Goal: Task Accomplishment & Management: Complete application form

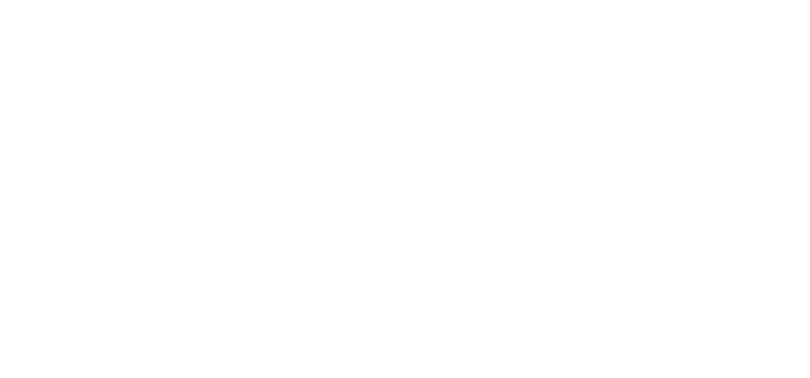
select select "Song"
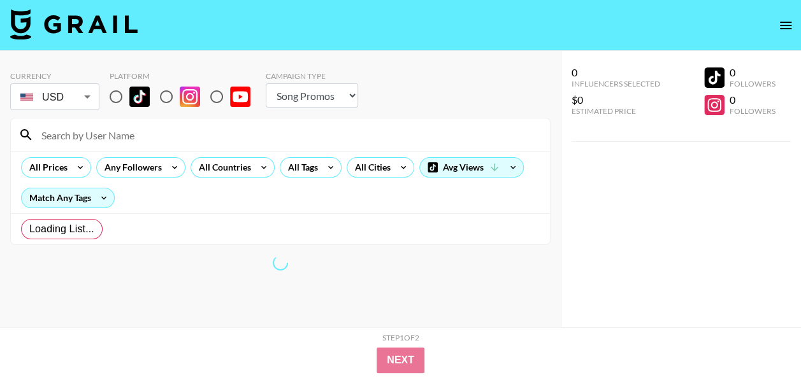
radio input "true"
select select "Brand"
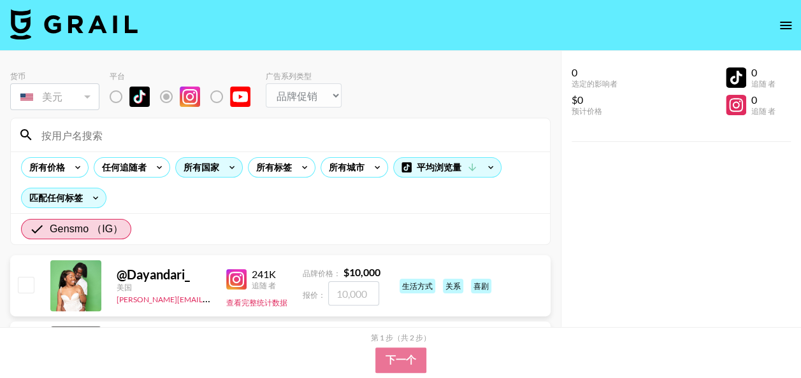
click at [233, 168] on icon at bounding box center [232, 167] width 20 height 19
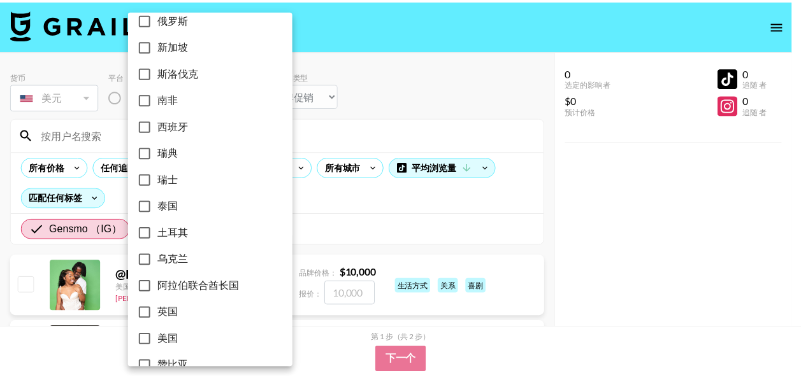
scroll to position [1107, 0]
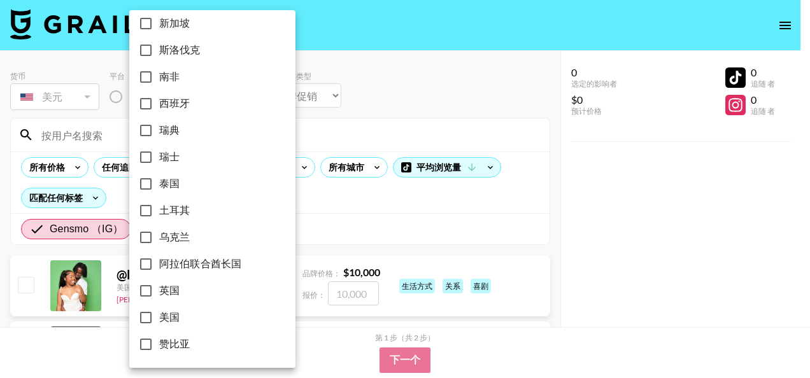
click at [147, 315] on input "美国" at bounding box center [146, 318] width 27 height 27
checkbox input "true"
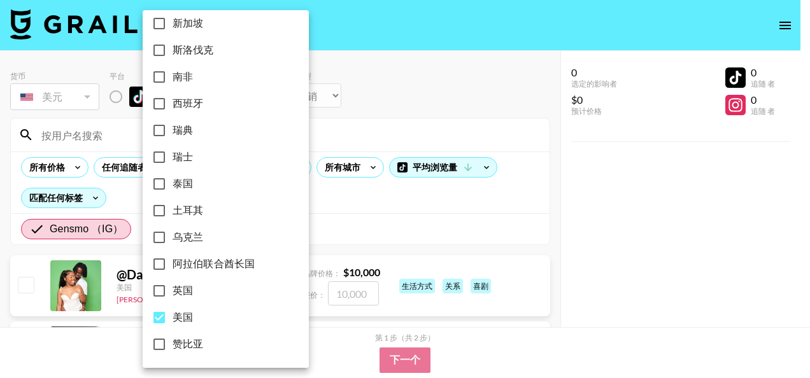
click at [384, 212] on div at bounding box center [405, 189] width 810 height 378
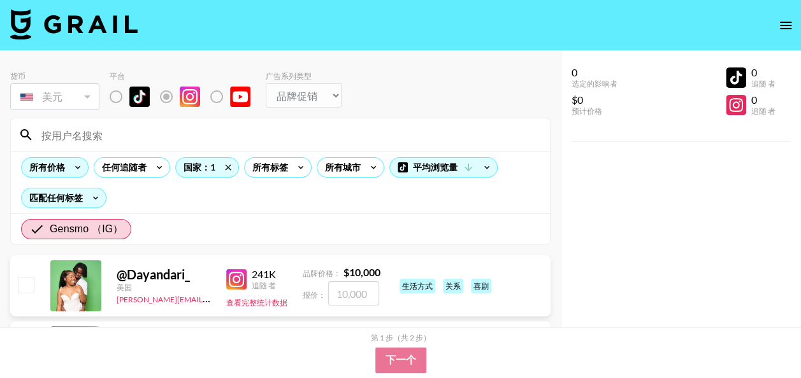
click at [63, 168] on div "所有价格" at bounding box center [45, 167] width 46 height 19
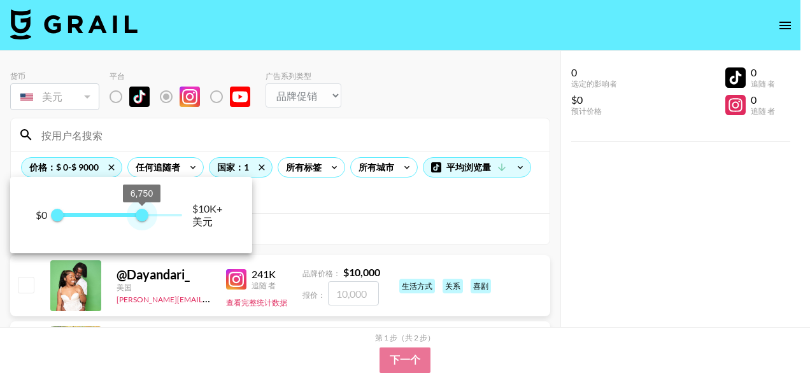
type input "6250"
drag, startPoint x: 183, startPoint y: 218, endPoint x: 136, endPoint y: 209, distance: 48.6
click at [136, 209] on span "6,250" at bounding box center [135, 215] width 13 height 13
click at [311, 187] on div at bounding box center [405, 189] width 810 height 378
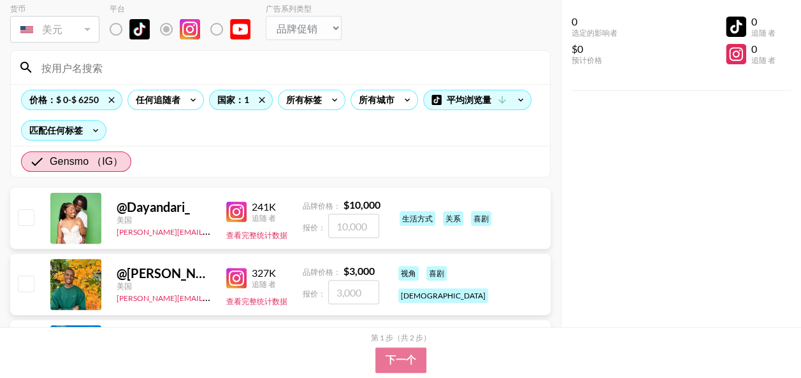
scroll to position [127, 0]
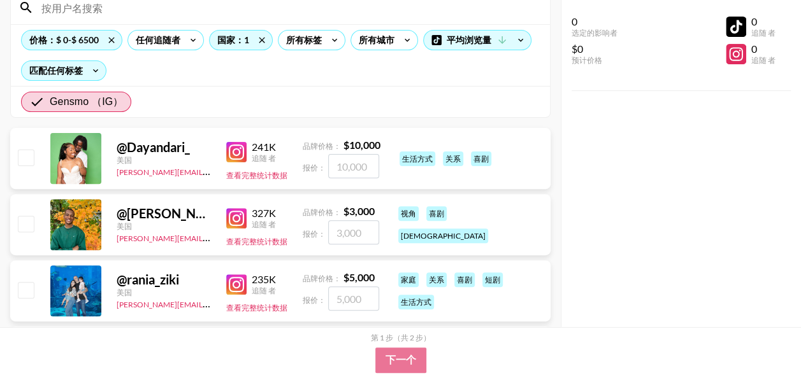
click at [152, 150] on font "Dayandari_" at bounding box center [158, 147] width 63 height 15
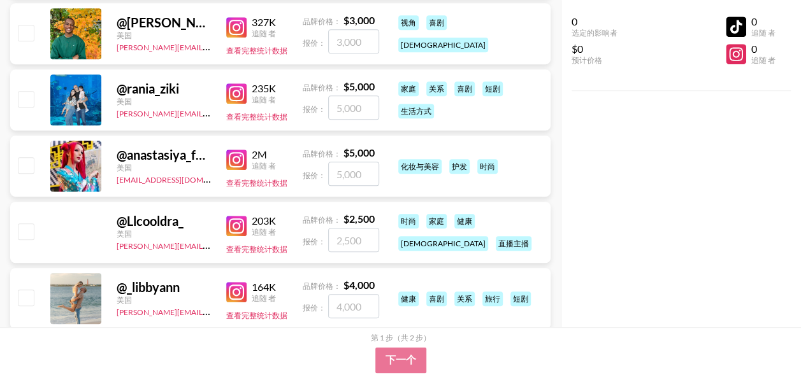
scroll to position [382, 0]
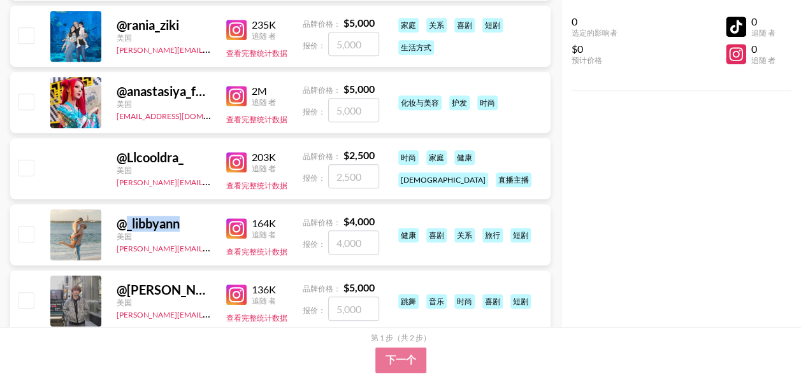
drag, startPoint x: 127, startPoint y: 223, endPoint x: 185, endPoint y: 227, distance: 58.7
click at [185, 227] on div "@ _libbyann" at bounding box center [164, 224] width 94 height 16
copy font "_libbyann"
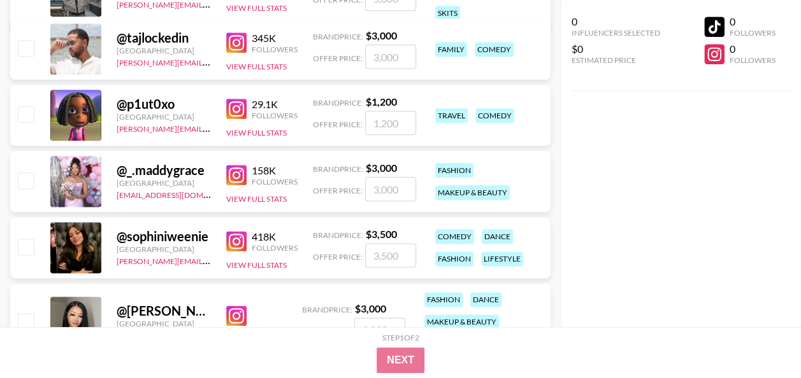
scroll to position [708, 0]
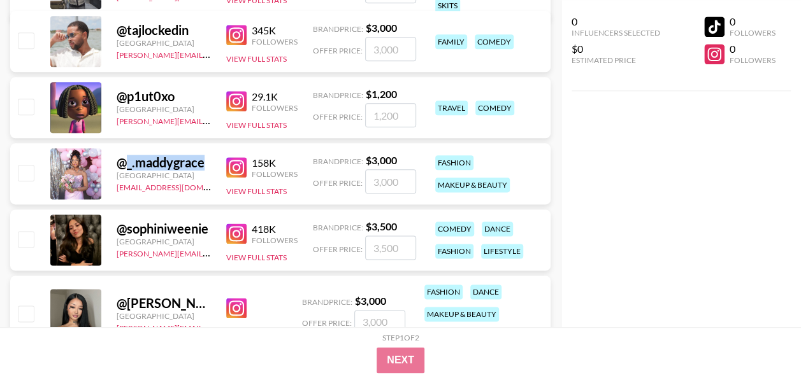
drag, startPoint x: 125, startPoint y: 166, endPoint x: 203, endPoint y: 166, distance: 78.4
click at [203, 166] on div "@ _.maddygrace" at bounding box center [164, 163] width 94 height 16
copy font "_.maddygrace"
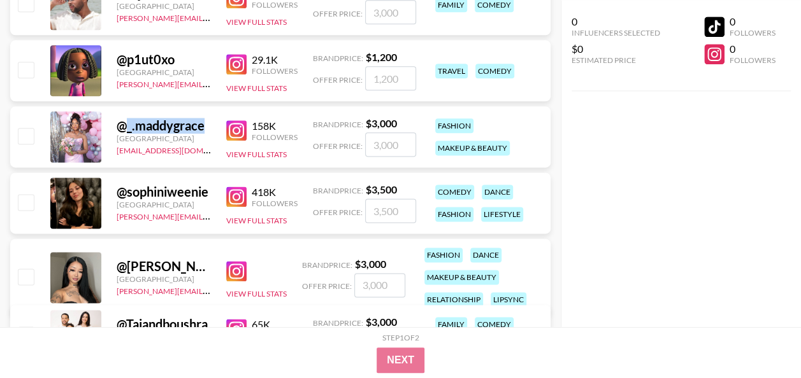
scroll to position [772, 0]
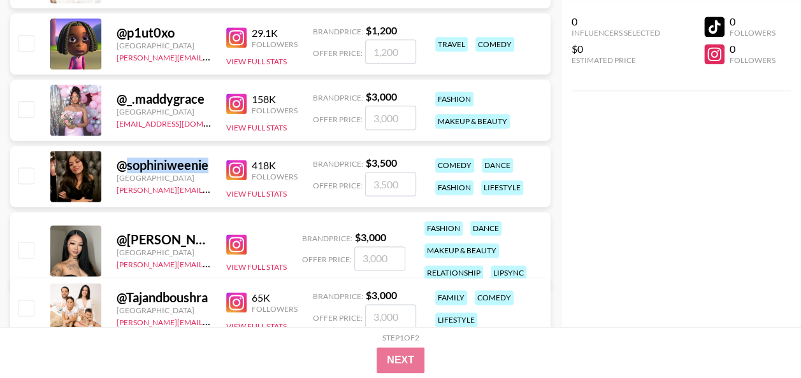
drag, startPoint x: 127, startPoint y: 166, endPoint x: 212, endPoint y: 170, distance: 84.9
click at [212, 170] on div "@ sophiniweenie [GEOGRAPHIC_DATA] [PERSON_NAME][EMAIL_ADDRESS][DOMAIN_NAME] 418…" at bounding box center [280, 176] width 540 height 61
copy font "sophiniweenie"
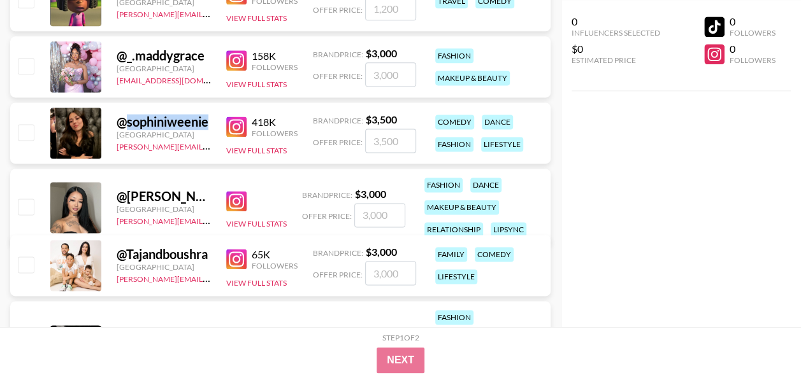
scroll to position [836, 0]
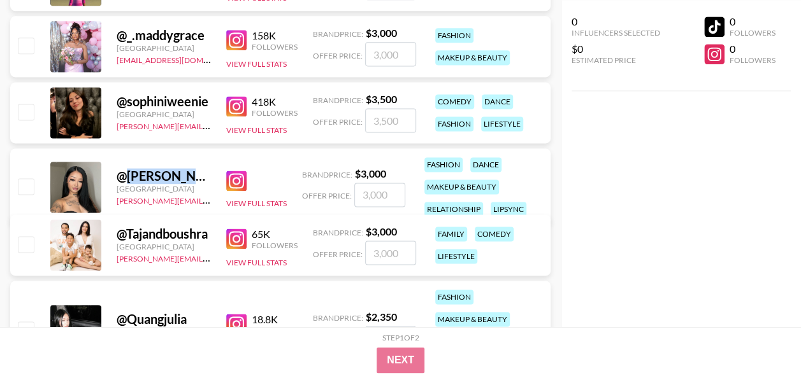
drag, startPoint x: 125, startPoint y: 175, endPoint x: 198, endPoint y: 178, distance: 73.3
click at [198, 178] on div "@ Michelle.otp" at bounding box center [164, 176] width 94 height 16
copy font "[PERSON_NAME].otp"
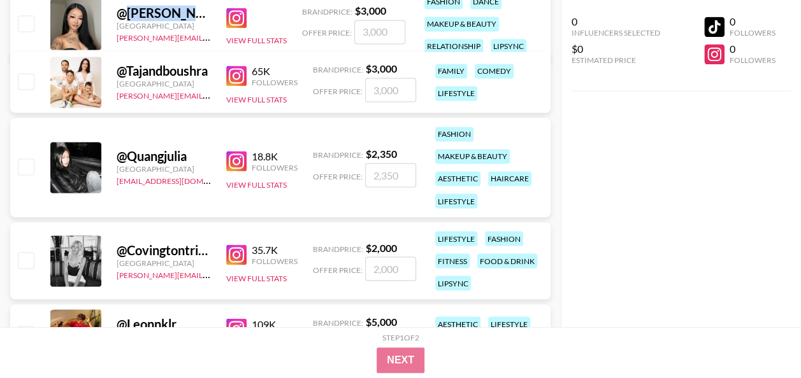
scroll to position [1027, 0]
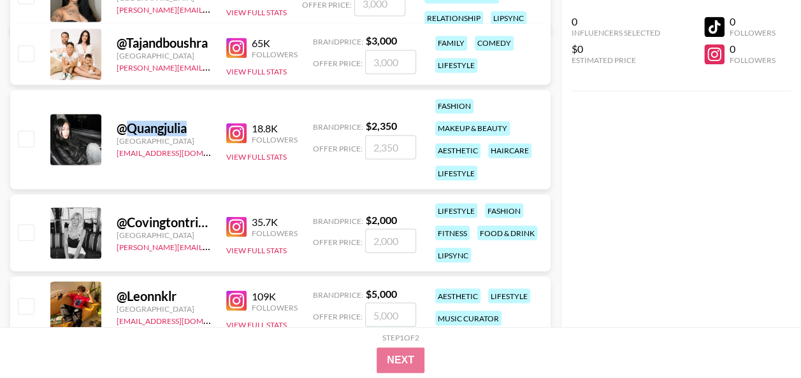
drag, startPoint x: 127, startPoint y: 130, endPoint x: 187, endPoint y: 127, distance: 59.9
click at [187, 127] on font "Quangjulia" at bounding box center [157, 127] width 60 height 15
copy font "Quangjulia"
drag, startPoint x: 127, startPoint y: 219, endPoint x: 206, endPoint y: 228, distance: 78.9
click at [206, 228] on font "Covingtontrinity" at bounding box center [174, 221] width 94 height 15
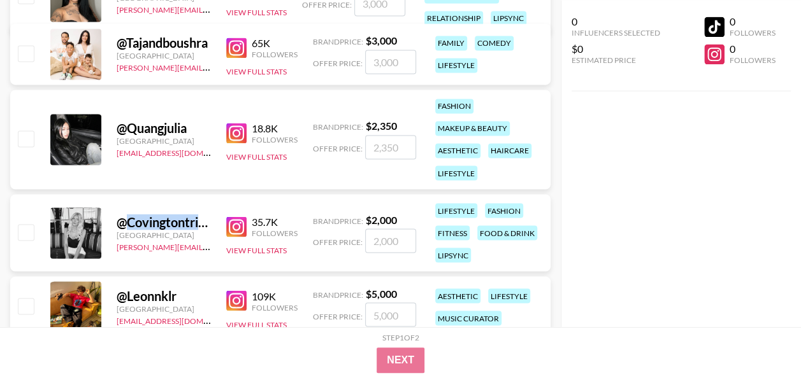
click at [204, 223] on font "Covingtontrinity" at bounding box center [174, 221] width 94 height 15
click at [203, 223] on font "Covingtontrinity" at bounding box center [174, 221] width 94 height 15
drag, startPoint x: 203, startPoint y: 223, endPoint x: 179, endPoint y: 217, distance: 25.0
drag, startPoint x: 179, startPoint y: 217, endPoint x: 88, endPoint y: 229, distance: 92.0
click at [88, 229] on div at bounding box center [75, 233] width 51 height 51
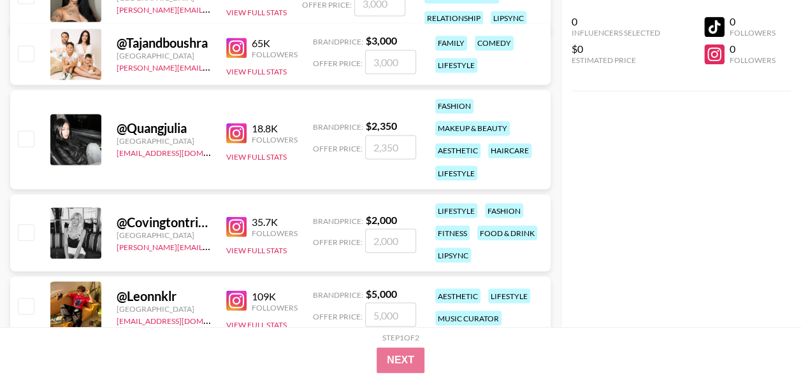
click at [94, 228] on div at bounding box center [75, 233] width 51 height 51
drag, startPoint x: 127, startPoint y: 220, endPoint x: 200, endPoint y: 220, distance: 72.6
click at [200, 220] on font "Covingtontrinity" at bounding box center [174, 221] width 94 height 15
copy font "Covingtontri"
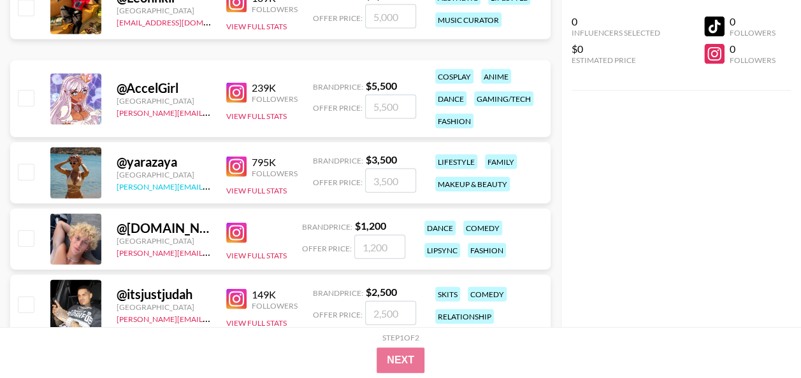
scroll to position [1346, 0]
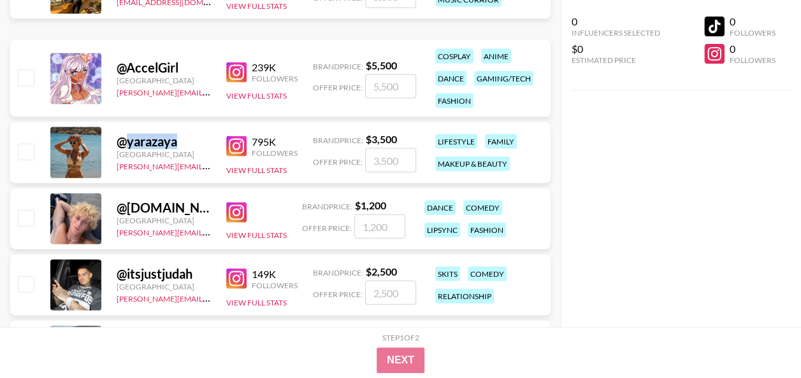
drag, startPoint x: 126, startPoint y: 141, endPoint x: 181, endPoint y: 147, distance: 55.0
click at [181, 147] on div "@ yarazaya" at bounding box center [164, 142] width 94 height 16
copy font "yarazaya"
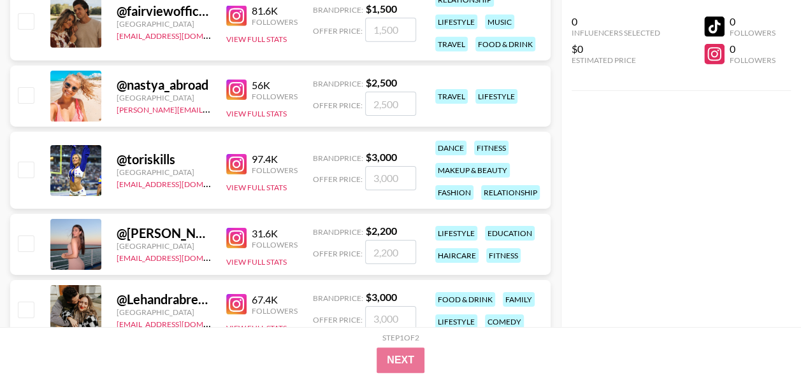
scroll to position [2110, 0]
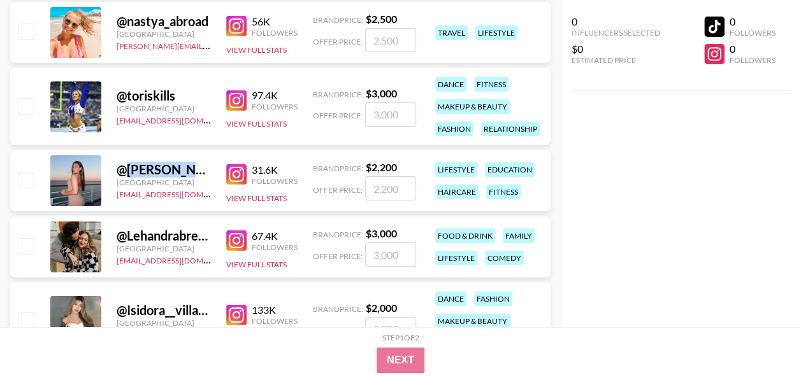
drag, startPoint x: 126, startPoint y: 172, endPoint x: 208, endPoint y: 167, distance: 82.3
click at [208, 167] on div "@ Isabel.sepanic" at bounding box center [164, 170] width 94 height 16
copy div "[PERSON_NAME].sepanic"
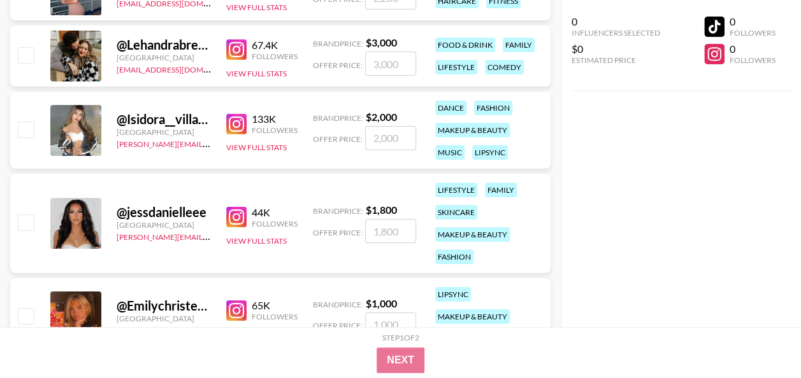
scroll to position [2238, 0]
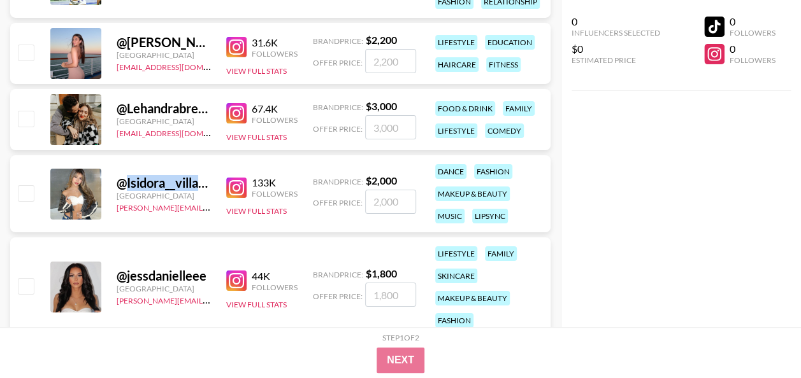
drag, startPoint x: 125, startPoint y: 182, endPoint x: 204, endPoint y: 191, distance: 79.5
click at [204, 191] on div "@ Isidora__villagra [GEOGRAPHIC_DATA] [PERSON_NAME][EMAIL_ADDRESS][DOMAIN_NAME]" at bounding box center [164, 194] width 94 height 38
click at [139, 176] on div "@ Isidora__villagra" at bounding box center [164, 183] width 94 height 16
drag, startPoint x: 126, startPoint y: 179, endPoint x: 201, endPoint y: 184, distance: 76.0
click at [201, 184] on div "@ Isidora__villagra" at bounding box center [164, 183] width 94 height 16
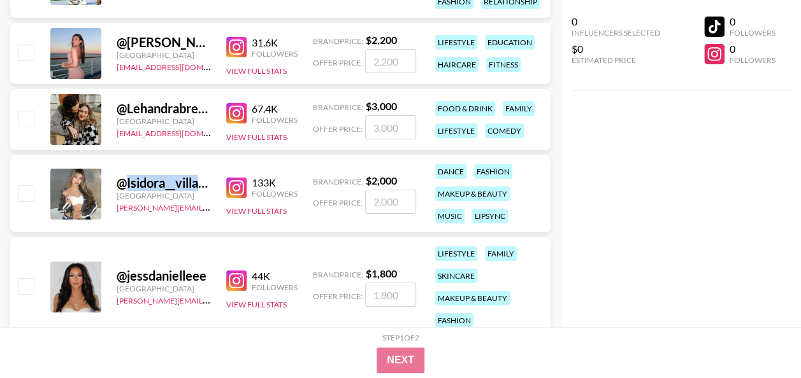
copy div "Isidora__villa"
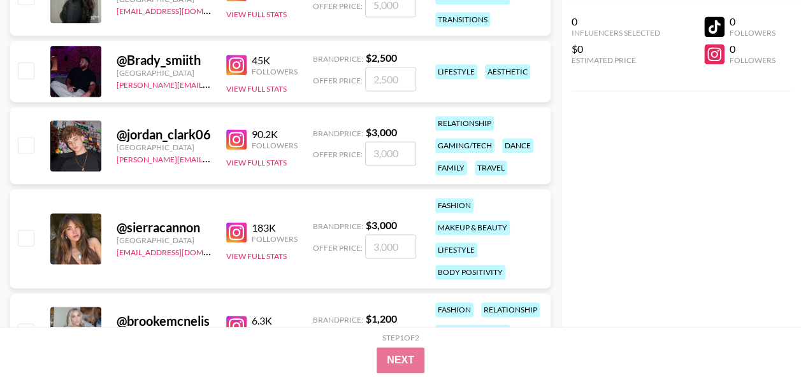
scroll to position [3130, 0]
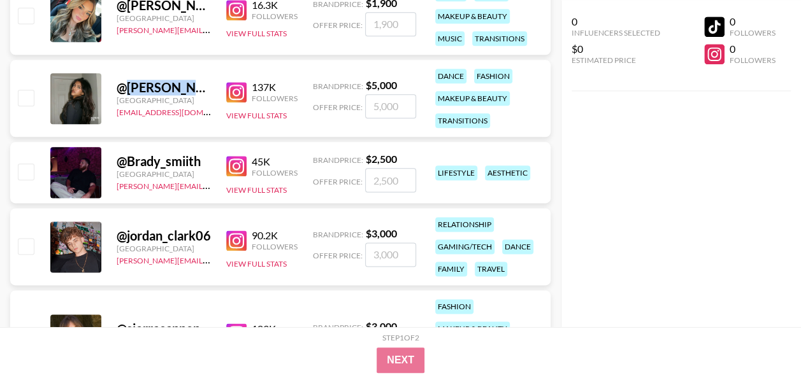
drag, startPoint x: 126, startPoint y: 89, endPoint x: 210, endPoint y: 83, distance: 84.3
click at [210, 83] on div "@ maya.menon._" at bounding box center [164, 88] width 94 height 16
copy div "[PERSON_NAME].menon._"
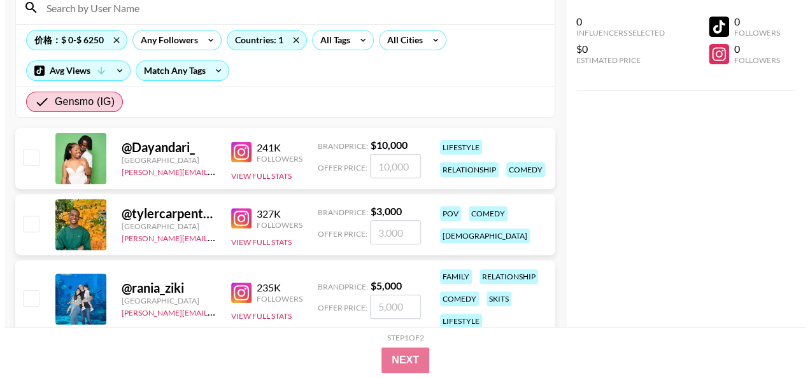
scroll to position [0, 0]
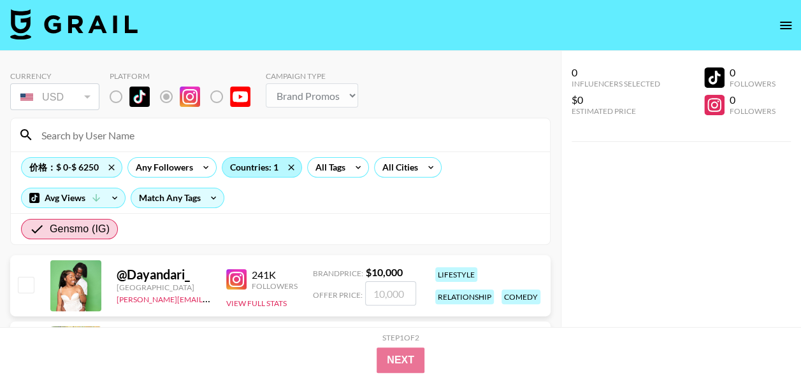
click at [262, 166] on div "Countries: 1" at bounding box center [261, 167] width 79 height 19
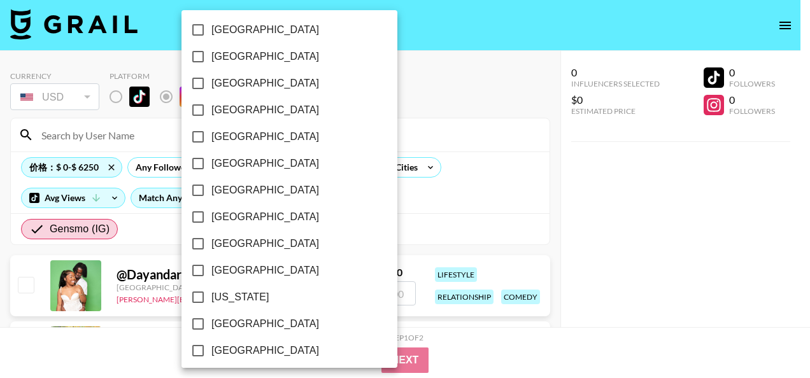
scroll to position [319, 0]
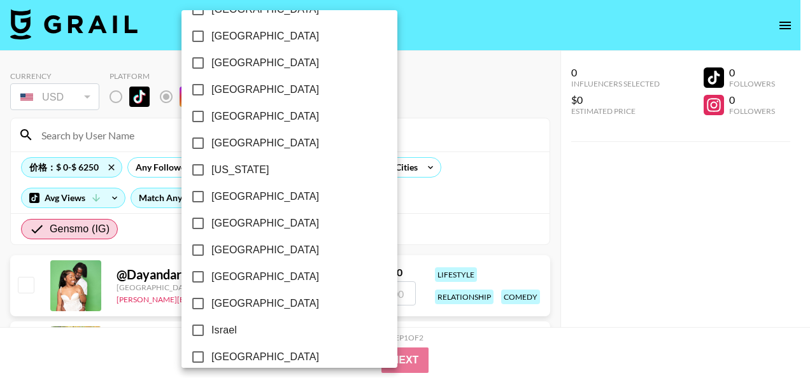
click at [390, 212] on div at bounding box center [405, 189] width 810 height 378
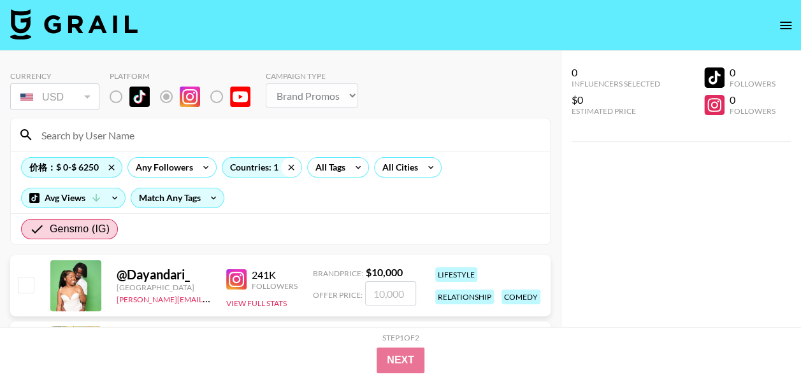
click at [290, 167] on icon at bounding box center [291, 167] width 6 height 6
click at [280, 166] on div "All Countries" at bounding box center [253, 167] width 62 height 19
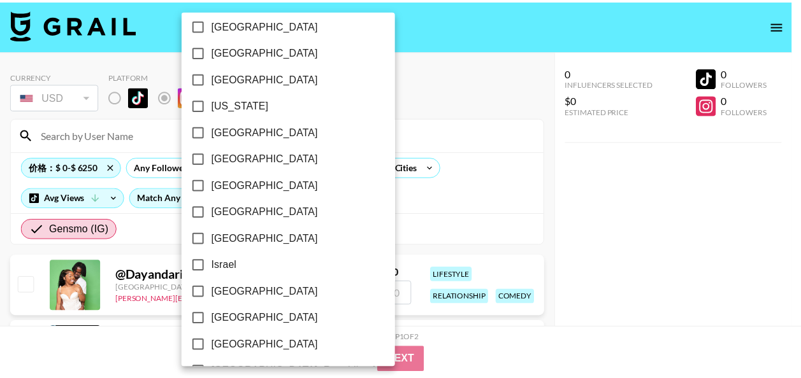
scroll to position [446, 0]
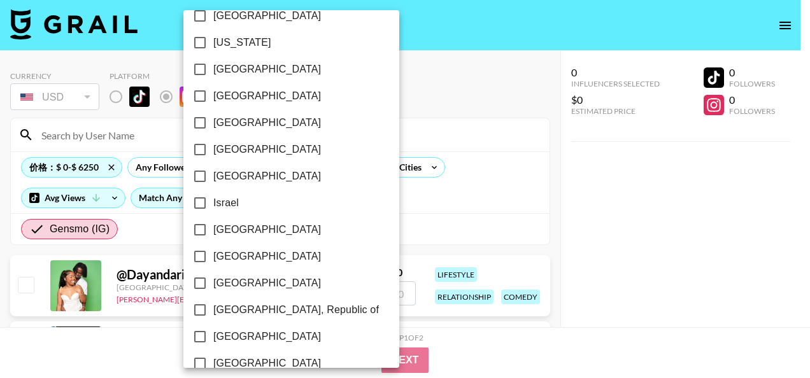
click at [254, 71] on span "[GEOGRAPHIC_DATA]" at bounding box center [267, 69] width 108 height 15
click at [213, 71] on input "[GEOGRAPHIC_DATA]" at bounding box center [200, 69] width 27 height 27
checkbox input "true"
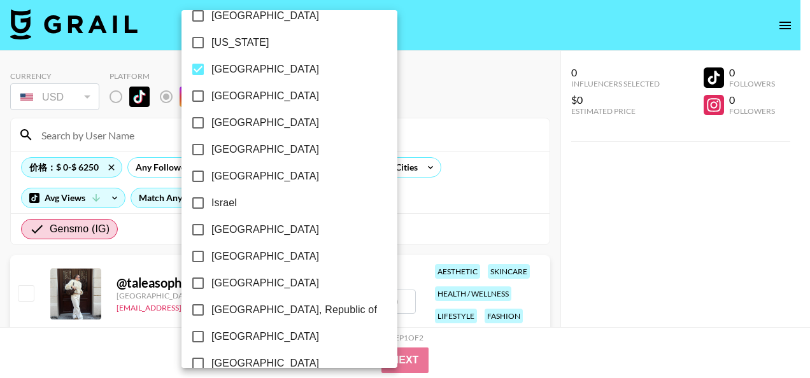
click at [403, 208] on div at bounding box center [405, 189] width 810 height 378
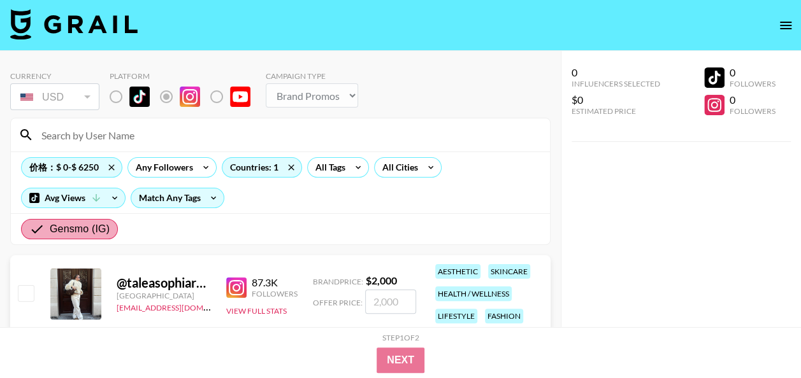
click at [74, 227] on span "Gensmo (IG)" at bounding box center [80, 229] width 60 height 15
click at [50, 227] on input "Gensmo (IG)" at bounding box center [39, 229] width 20 height 15
click at [30, 230] on input "Gensmo (IG)" at bounding box center [39, 229] width 20 height 15
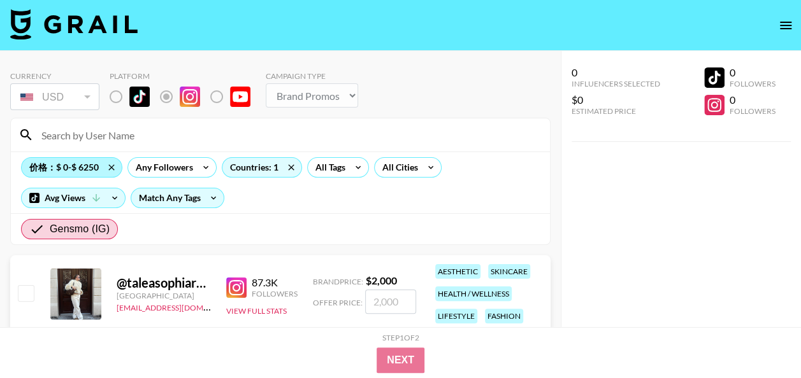
click at [68, 168] on div "价格：$ 0-$ 6250" at bounding box center [72, 167] width 100 height 19
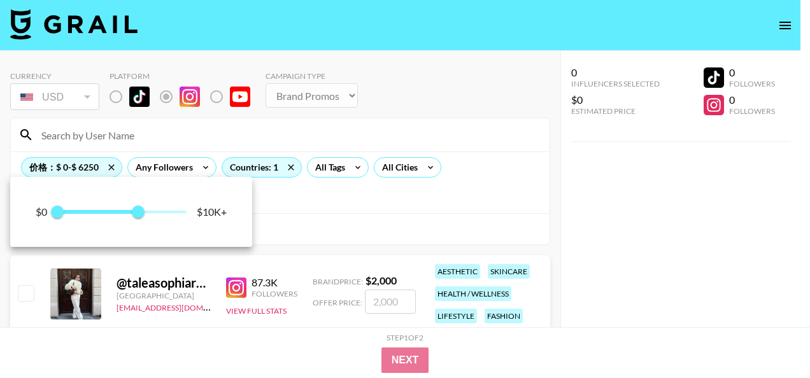
click at [330, 206] on div at bounding box center [405, 189] width 810 height 378
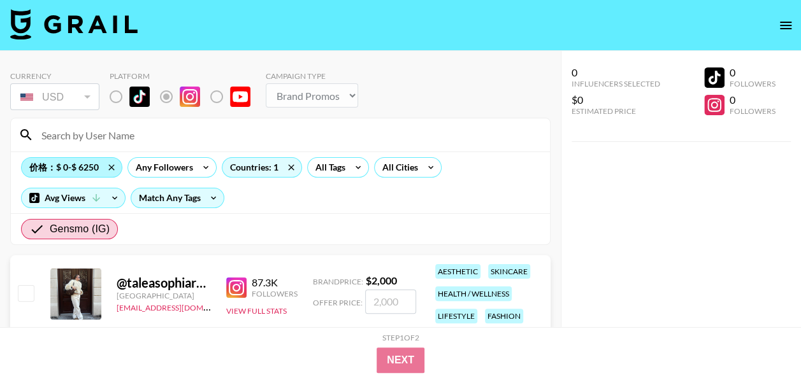
click at [81, 172] on div "价格：$ 0-$ 6250" at bounding box center [72, 167] width 100 height 19
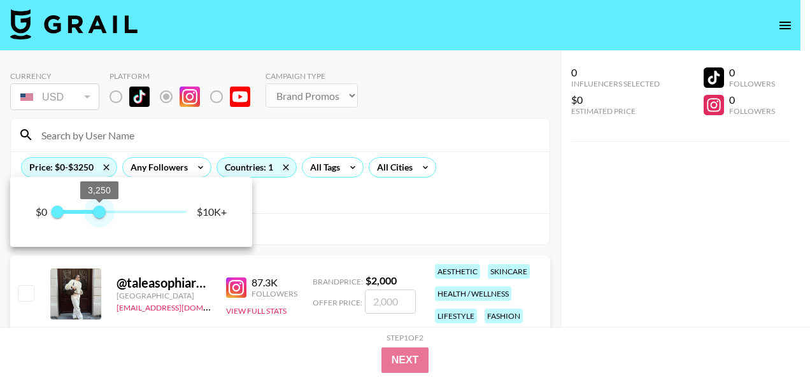
type input "3000"
drag, startPoint x: 138, startPoint y: 212, endPoint x: 95, endPoint y: 211, distance: 42.7
click at [95, 211] on span "3,000" at bounding box center [96, 212] width 13 height 13
click at [315, 206] on div at bounding box center [405, 189] width 810 height 378
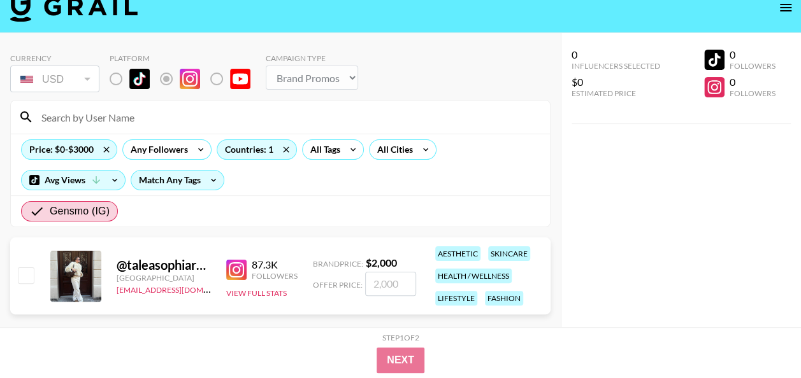
scroll to position [0, 0]
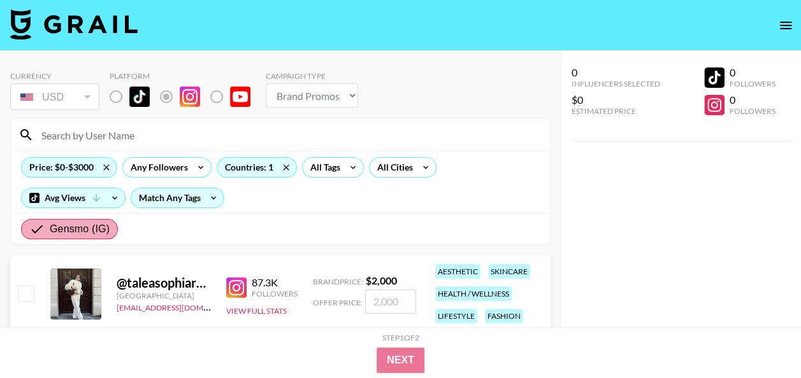
click at [85, 234] on span "Gensmo (IG)" at bounding box center [80, 229] width 60 height 15
click at [50, 234] on input "Gensmo (IG)" at bounding box center [39, 229] width 20 height 15
drag, startPoint x: 85, startPoint y: 234, endPoint x: 69, endPoint y: 227, distance: 17.4
click at [69, 227] on span "Gensmo (IG)" at bounding box center [80, 229] width 60 height 15
click at [50, 227] on input "Gensmo (IG)" at bounding box center [39, 229] width 20 height 15
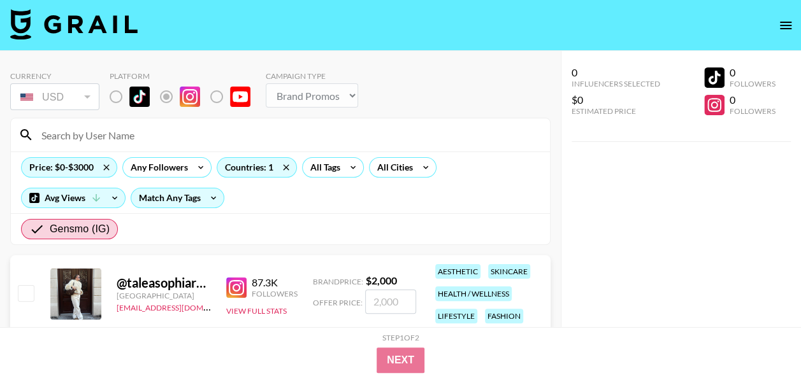
click at [164, 245] on section "Currency USD USD ​ Platform Campaign Type Choose Type... Song Promos Brand Prom…" at bounding box center [280, 199] width 540 height 277
click at [39, 231] on input "Gensmo (IG)" at bounding box center [39, 229] width 20 height 15
click at [38, 230] on input "Gensmo (IG)" at bounding box center [39, 229] width 20 height 15
click at [88, 236] on span "Gensmo (IG)" at bounding box center [80, 229] width 60 height 15
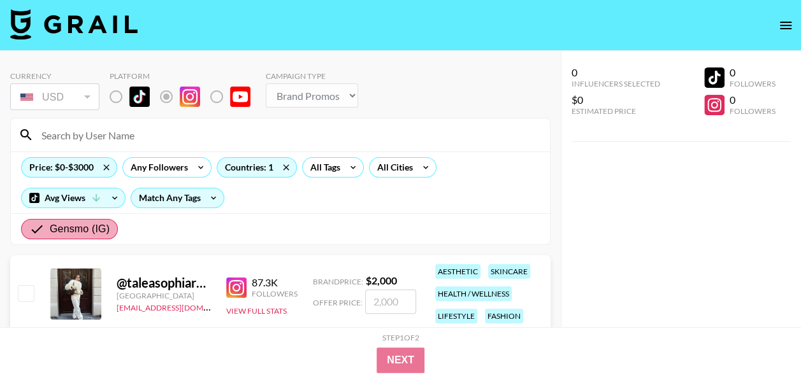
click at [50, 236] on input "Gensmo (IG)" at bounding box center [39, 229] width 20 height 15
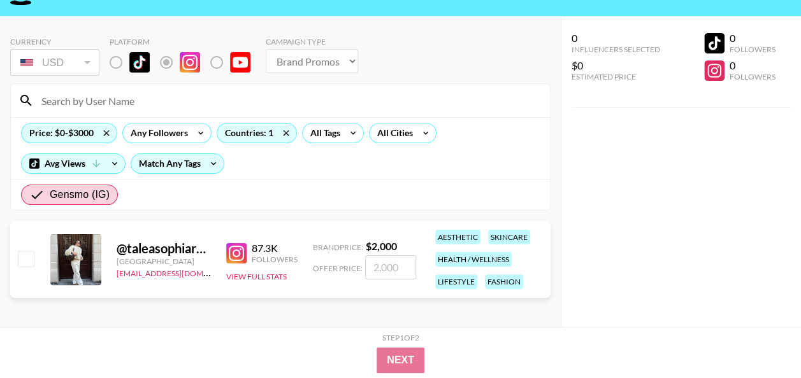
scroll to position [51, 0]
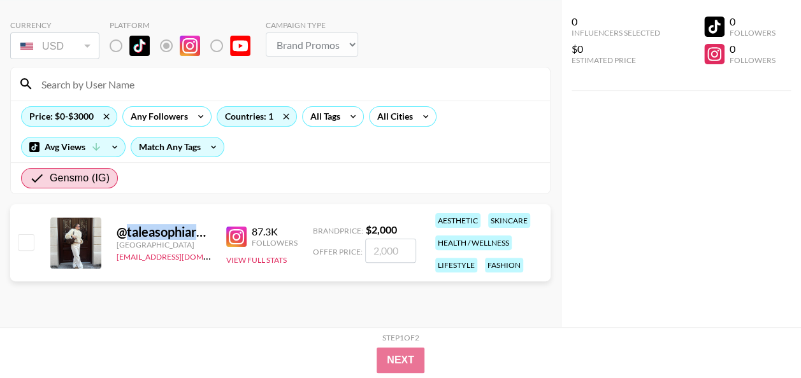
drag, startPoint x: 124, startPoint y: 232, endPoint x: 206, endPoint y: 234, distance: 82.2
click at [206, 234] on div "@ taleasophiarogel" at bounding box center [164, 232] width 94 height 16
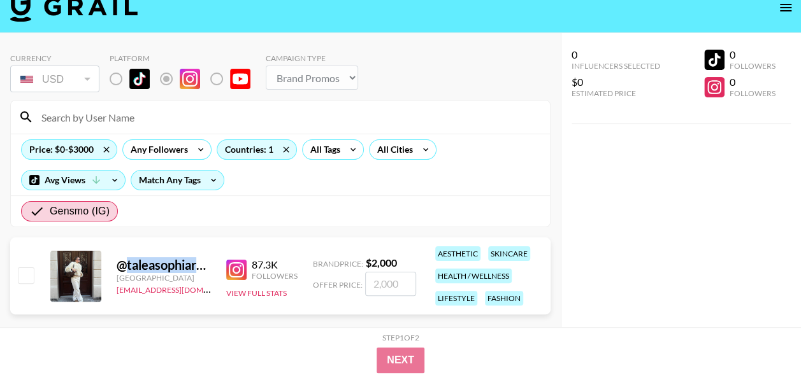
scroll to position [0, 0]
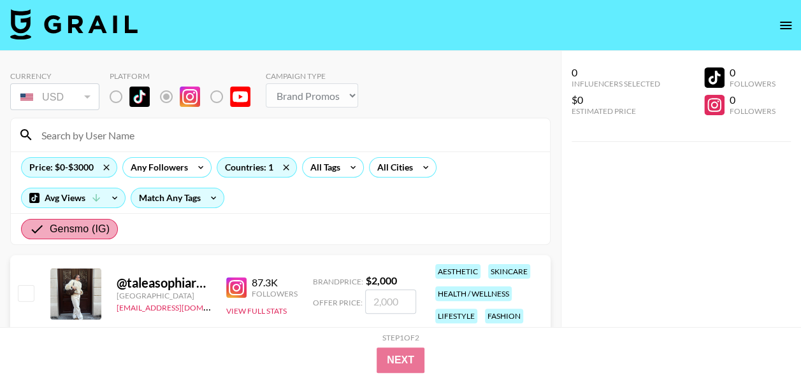
click at [78, 233] on span "Gensmo (IG)" at bounding box center [80, 229] width 60 height 15
click at [50, 233] on input "Gensmo (IG)" at bounding box center [39, 229] width 20 height 15
click at [276, 164] on icon at bounding box center [286, 167] width 20 height 19
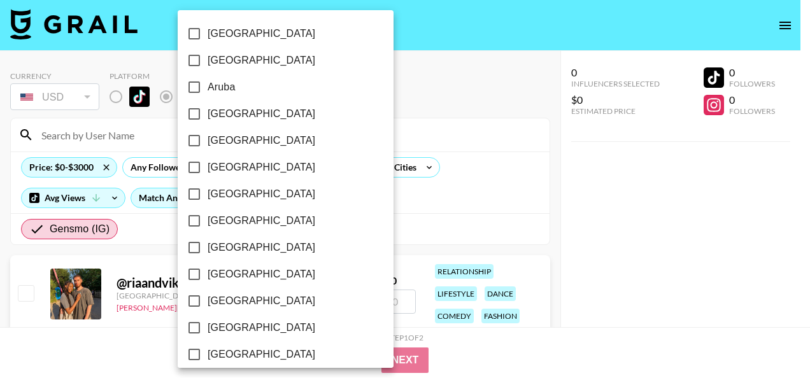
click at [237, 309] on label "[GEOGRAPHIC_DATA]" at bounding box center [277, 301] width 192 height 27
click at [208, 309] on input "[GEOGRAPHIC_DATA]" at bounding box center [194, 301] width 27 height 27
checkbox input "true"
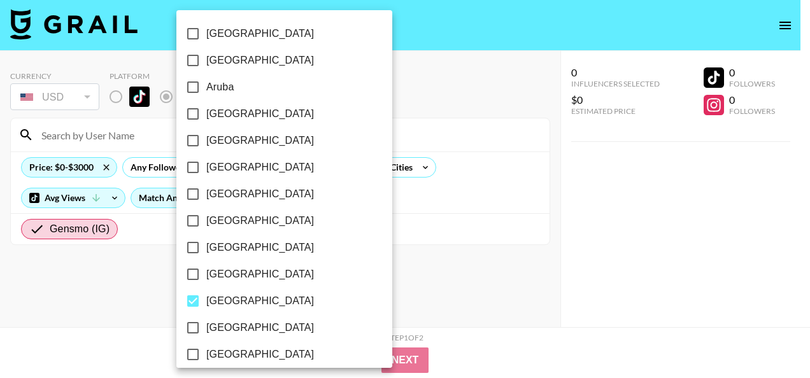
click at [459, 206] on div at bounding box center [405, 189] width 810 height 378
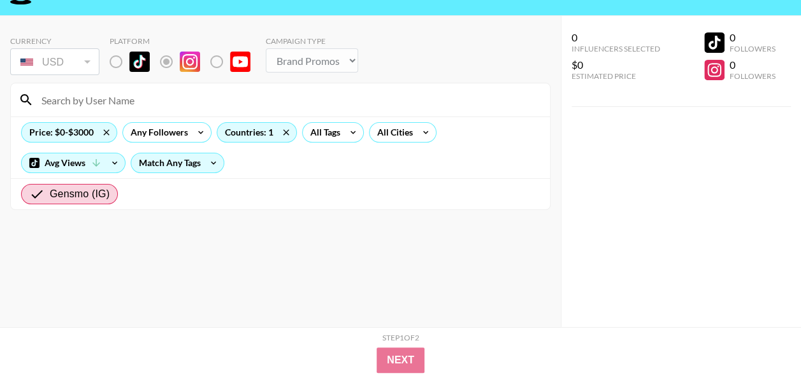
scroll to position [51, 0]
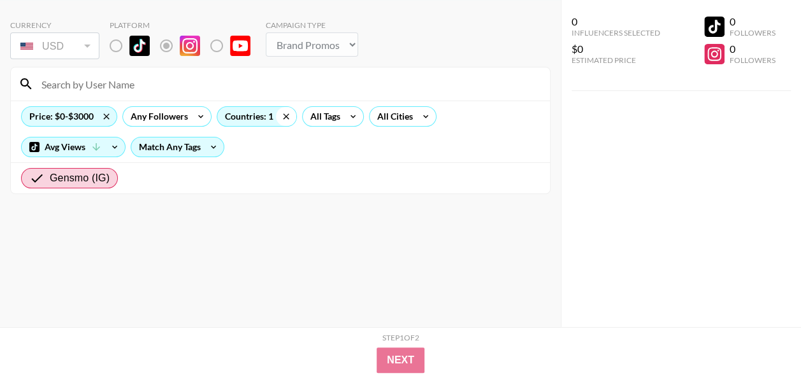
click at [284, 112] on icon at bounding box center [286, 116] width 20 height 19
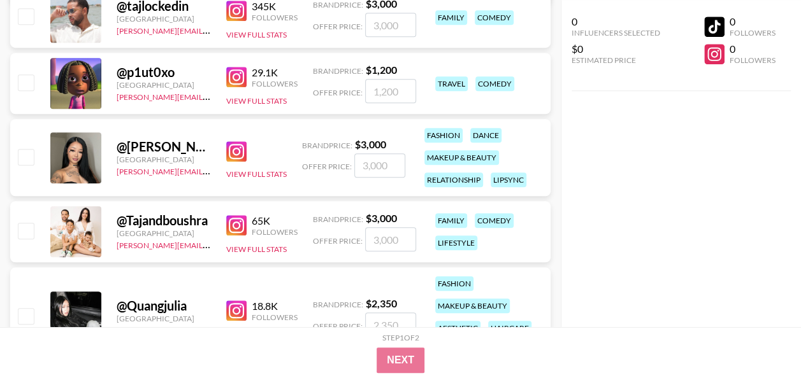
scroll to position [0, 0]
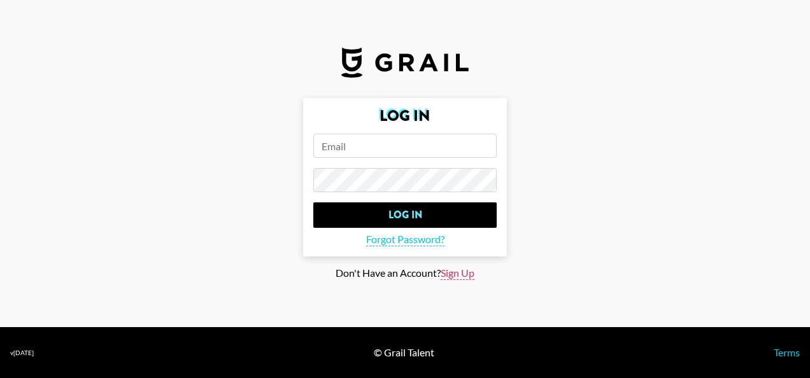
click at [456, 276] on span "Sign Up" at bounding box center [458, 273] width 34 height 13
type input "Sign Up"
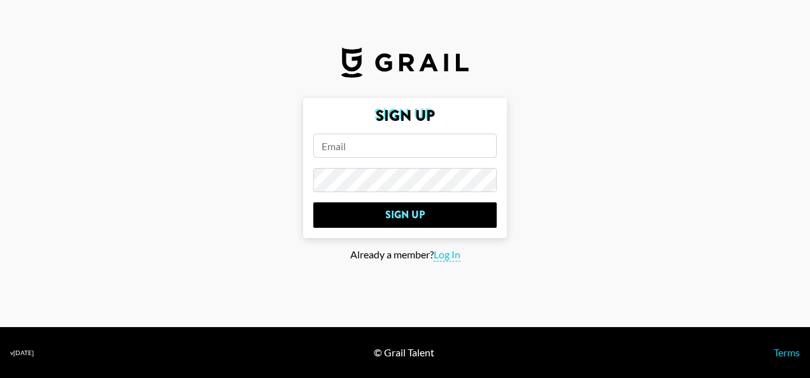
click at [409, 154] on input "email" at bounding box center [404, 146] width 183 height 24
type input "sanasa9979@gmail.com"
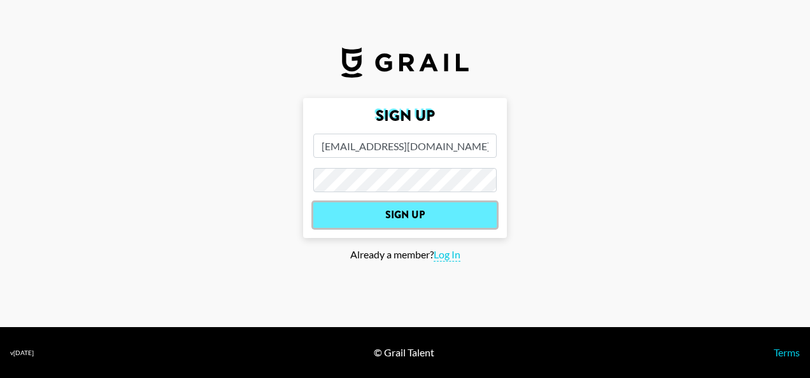
click at [428, 212] on input "Sign Up" at bounding box center [404, 215] width 183 height 25
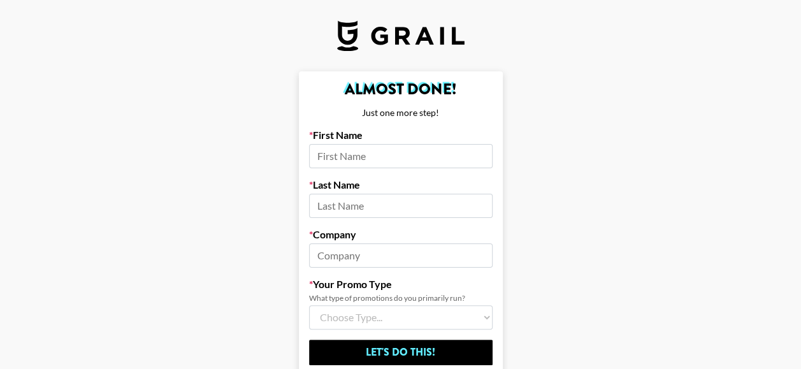
click at [378, 154] on input at bounding box center [400, 156] width 183 height 24
type input "Stella"
click at [389, 205] on input at bounding box center [400, 206] width 183 height 24
type input "Shen"
click at [396, 259] on input at bounding box center [400, 255] width 183 height 24
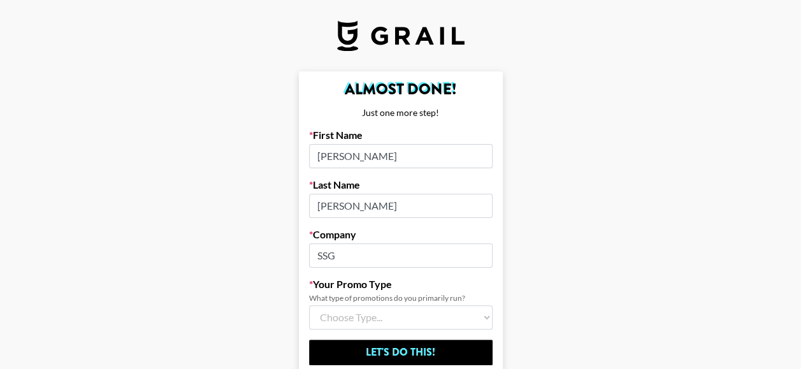
type input "SSG"
click at [391, 312] on select "Choose Type... Song Promos Brand Promos Both (I work at an Agency)" at bounding box center [400, 317] width 183 height 24
select select "Multi"
click at [313, 305] on select "Choose Type... Song Promos Brand Promos Both (I work at an Agency)" at bounding box center [400, 317] width 183 height 24
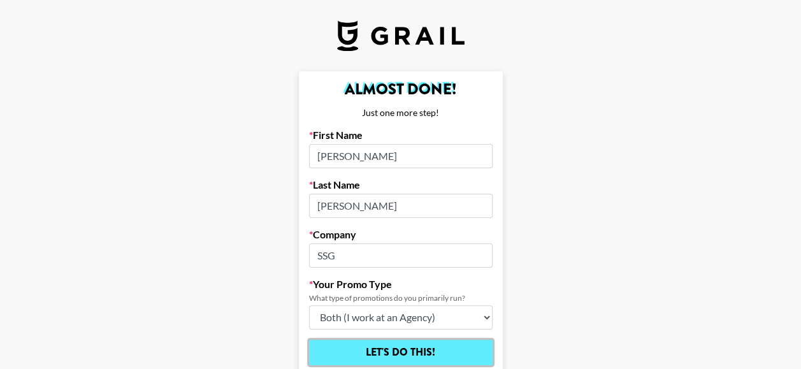
click at [390, 353] on input "Let's Do This!" at bounding box center [400, 352] width 183 height 25
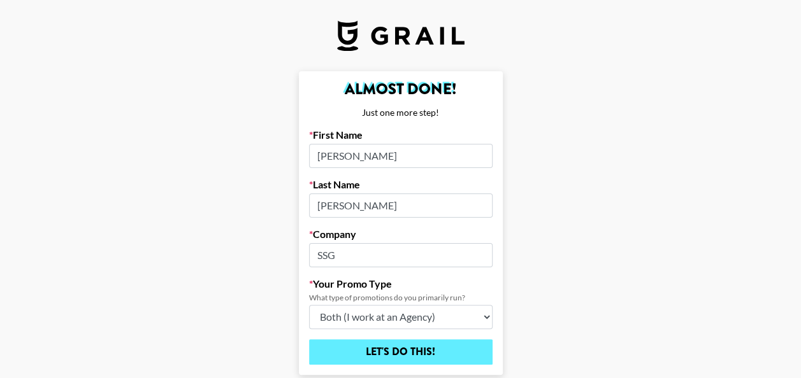
select select "Song"
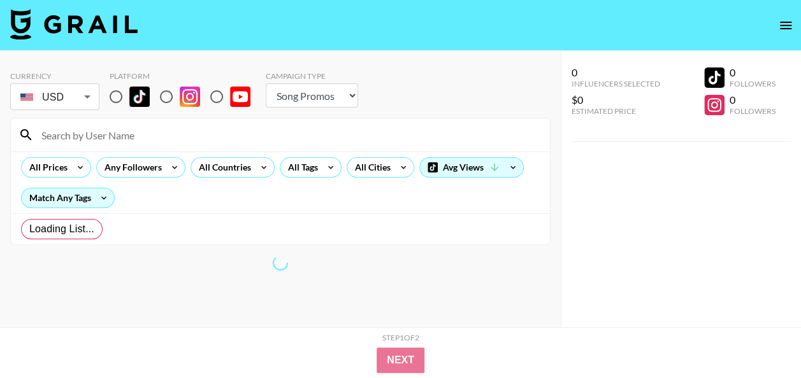
radio input "true"
select select "Brand"
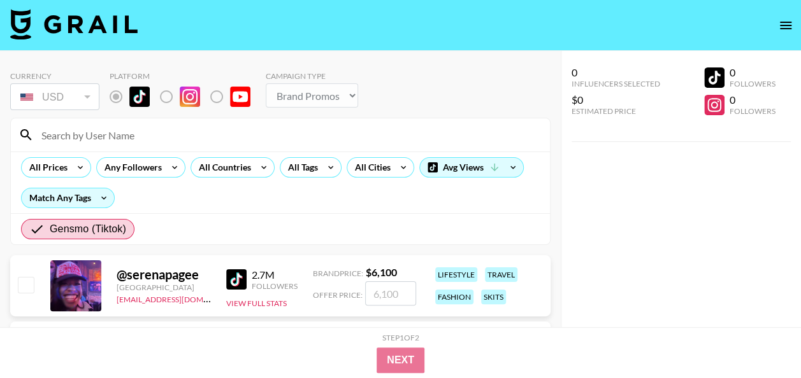
scroll to position [127, 0]
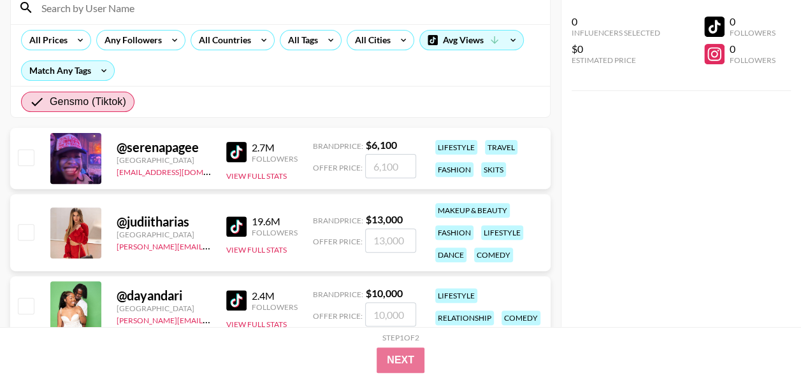
click at [726, 140] on div "0 Influencers Selected $0 Estimated Price 0 Followers 0 Followers" at bounding box center [681, 163] width 240 height 327
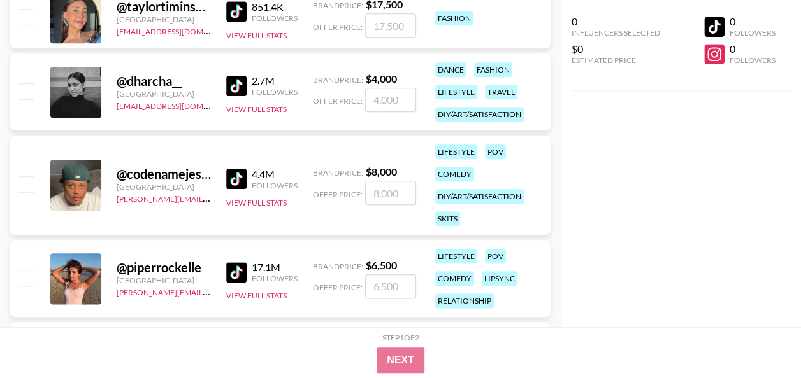
scroll to position [573, 0]
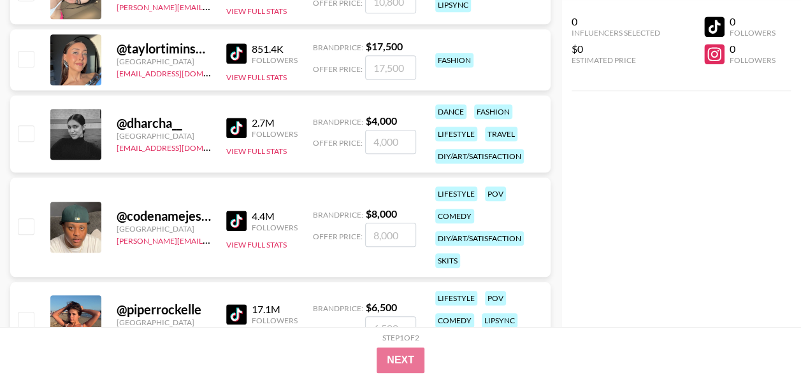
click at [139, 132] on div "[GEOGRAPHIC_DATA]" at bounding box center [164, 136] width 94 height 10
click at [166, 147] on link "[EMAIL_ADDRESS][DOMAIN_NAME]" at bounding box center [181, 147] width 128 height 12
